Goal: Use online tool/utility: Utilize a website feature to perform a specific function

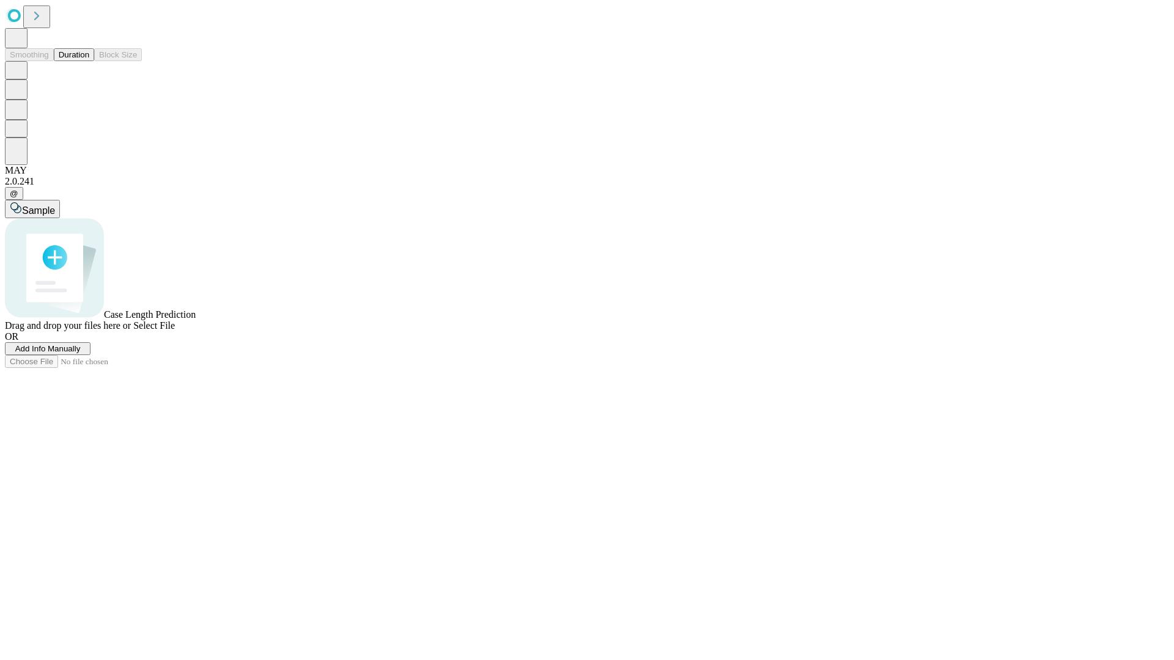
click at [89, 61] on button "Duration" at bounding box center [74, 54] width 40 height 13
click at [175, 331] on span "Select File" at bounding box center [154, 325] width 42 height 10
